Goal: Entertainment & Leisure: Consume media (video, audio)

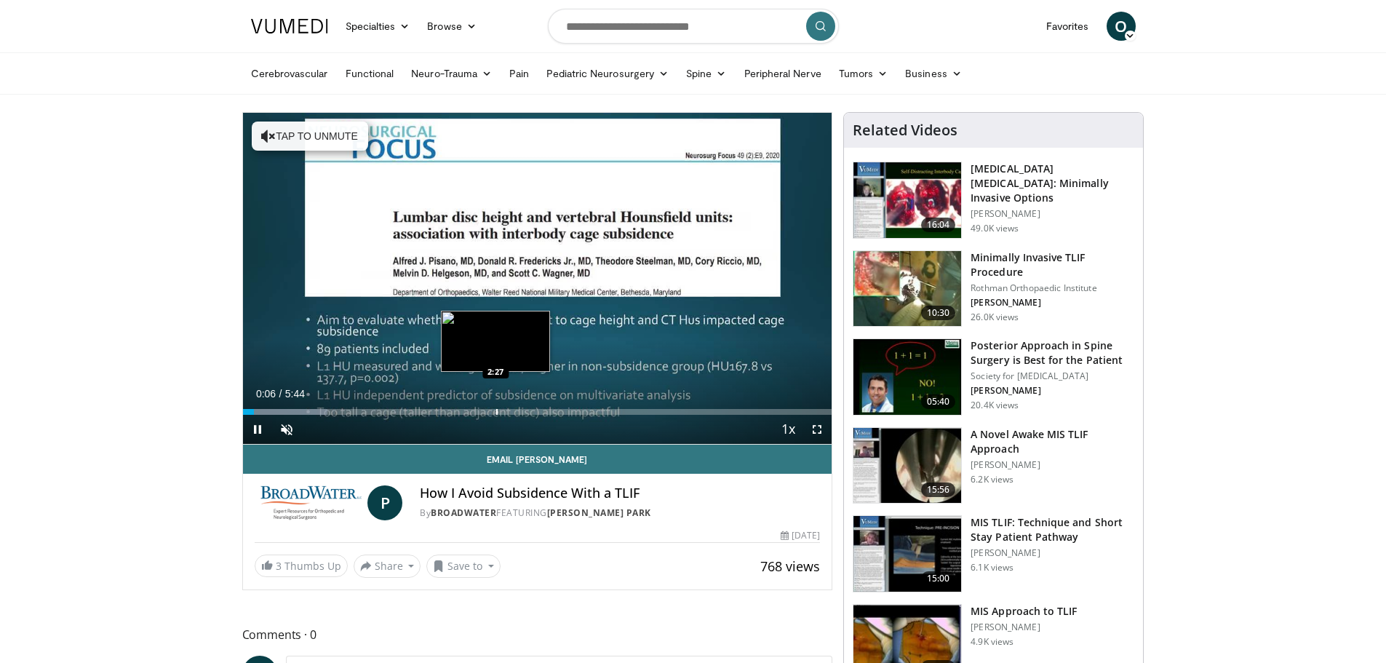
click at [496, 410] on div "Progress Bar" at bounding box center [496, 412] width 1 height 6
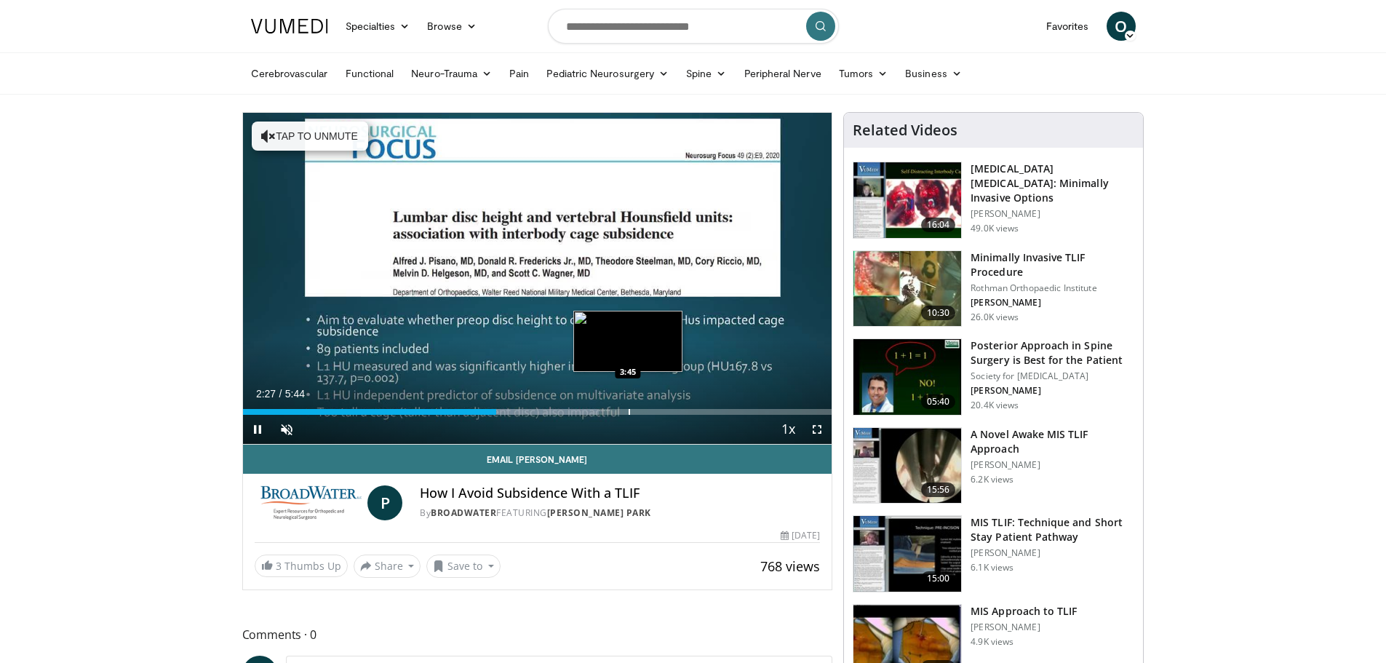
click at [629, 410] on div "Progress Bar" at bounding box center [629, 412] width 1 height 6
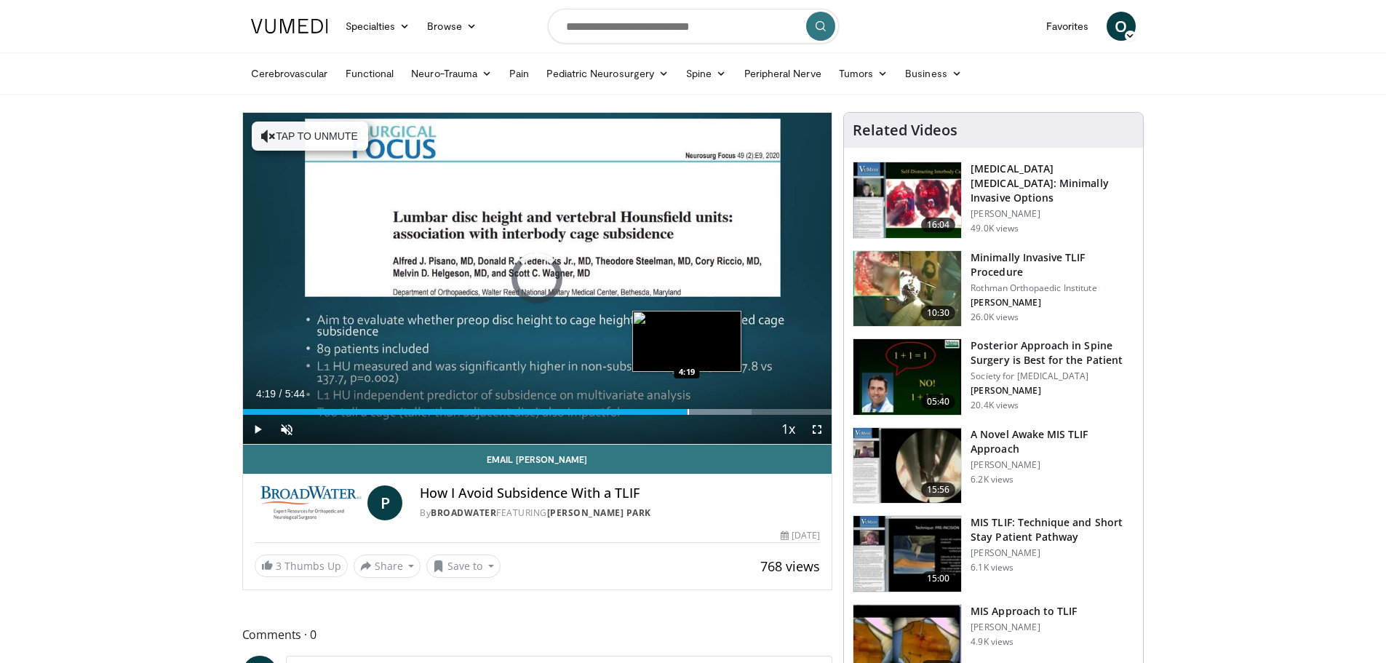
click at [687, 403] on div "Loaded : 86.45% 4:19 4:19" at bounding box center [538, 408] width 590 height 14
click at [737, 412] on div "Progress Bar" at bounding box center [737, 412] width 1 height 6
